Goal: Task Accomplishment & Management: Use online tool/utility

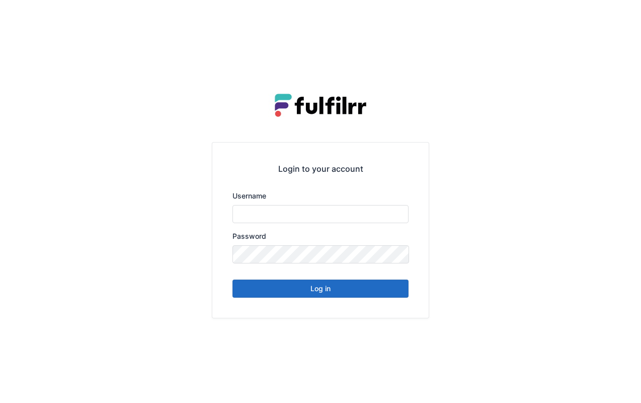
type input "*******"
click at [346, 294] on button "Log in" at bounding box center [320, 288] width 176 height 18
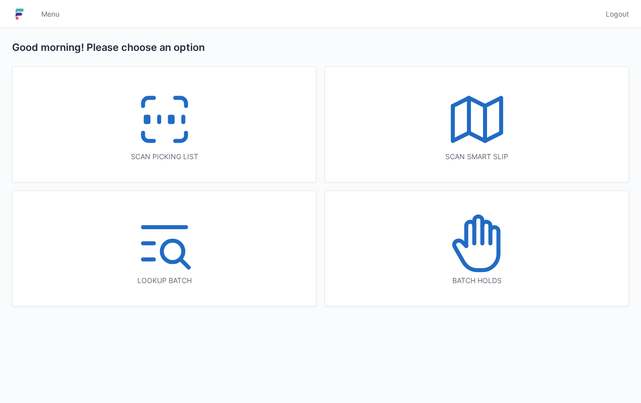
click at [230, 140] on div "Scan picking list" at bounding box center [164, 124] width 303 height 115
click at [225, 142] on div "Scan picking list" at bounding box center [164, 124] width 303 height 115
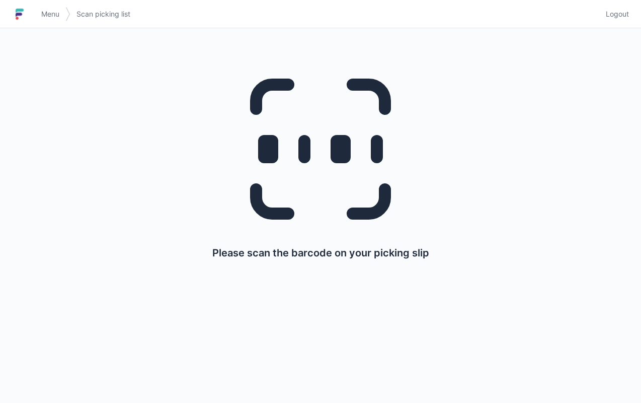
click at [584, 135] on div "Please scan the barcode on your picking slip" at bounding box center [320, 158] width 593 height 260
click at [555, 267] on div "Please scan the barcode on your picking slip" at bounding box center [320, 158] width 593 height 260
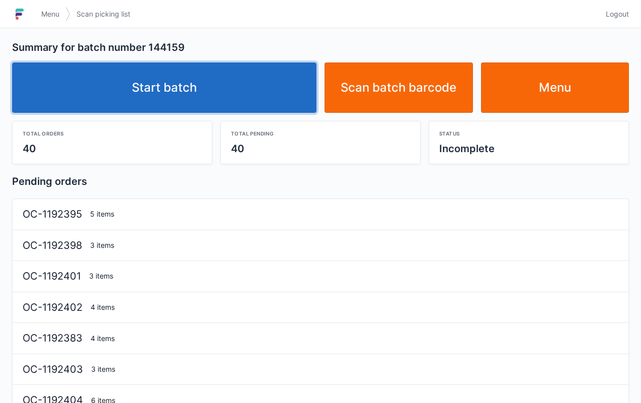
click at [242, 89] on link "Start batch" at bounding box center [164, 87] width 304 height 50
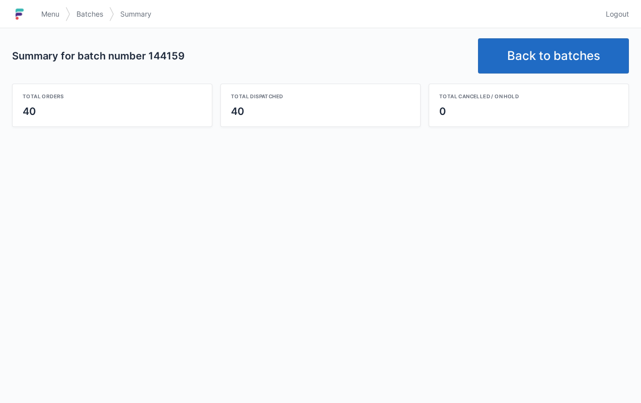
click at [544, 49] on link "Back to batches" at bounding box center [553, 55] width 151 height 35
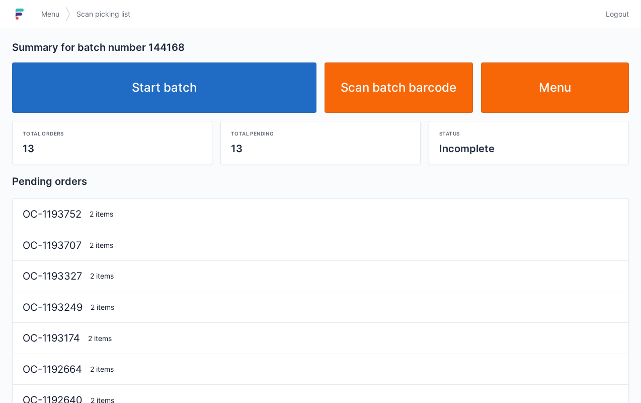
click at [281, 86] on link "Start batch" at bounding box center [164, 87] width 304 height 50
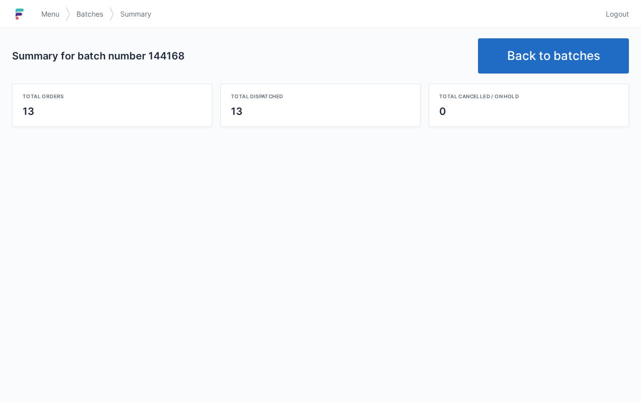
click at [527, 63] on link "Back to batches" at bounding box center [553, 55] width 151 height 35
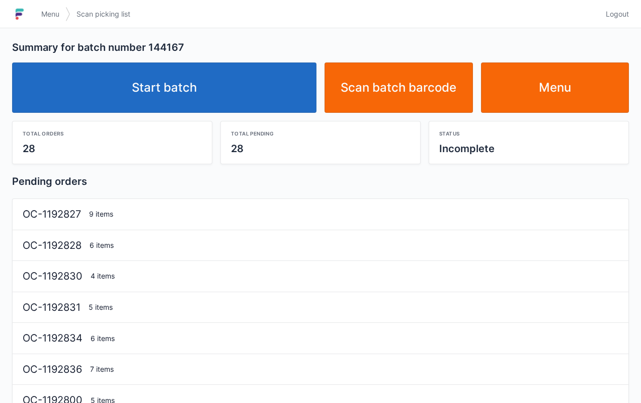
click at [251, 99] on link "Start batch" at bounding box center [164, 87] width 304 height 50
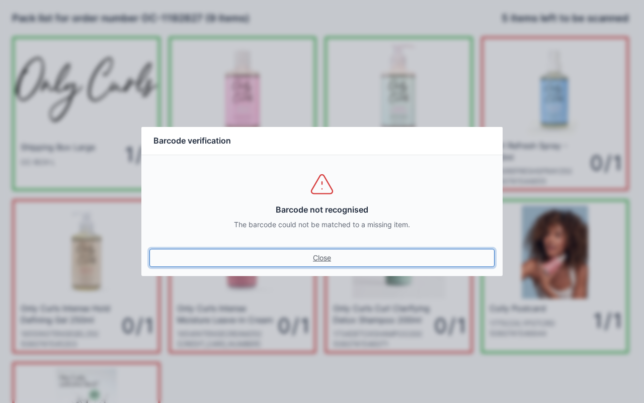
click at [318, 257] on link "Close" at bounding box center [321, 258] width 345 height 18
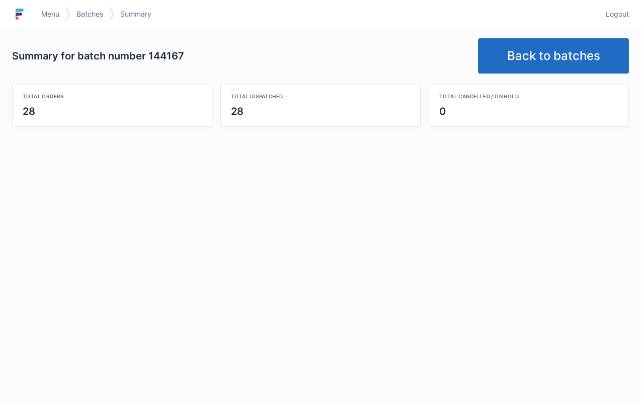
click at [566, 54] on link "Back to batches" at bounding box center [553, 55] width 151 height 35
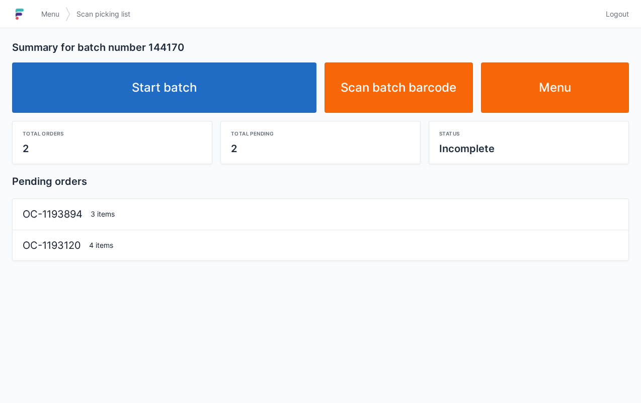
click at [255, 99] on link "Start batch" at bounding box center [164, 87] width 304 height 50
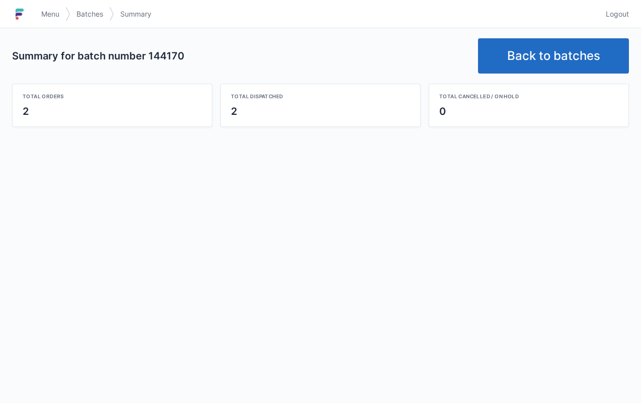
click at [537, 58] on link "Back to batches" at bounding box center [553, 55] width 151 height 35
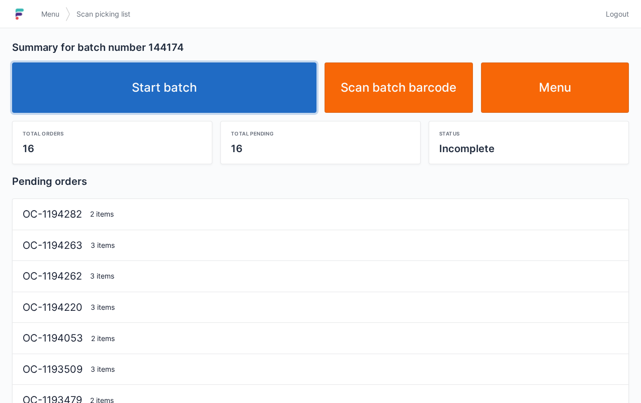
click at [270, 95] on link "Start batch" at bounding box center [164, 87] width 304 height 50
